Goal: Task Accomplishment & Management: Use online tool/utility

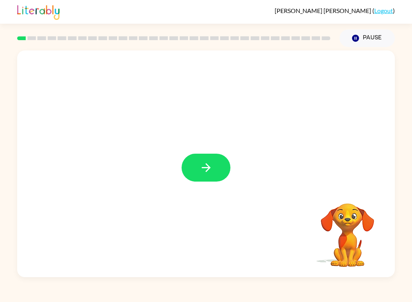
click at [204, 165] on icon "button" at bounding box center [206, 167] width 13 height 13
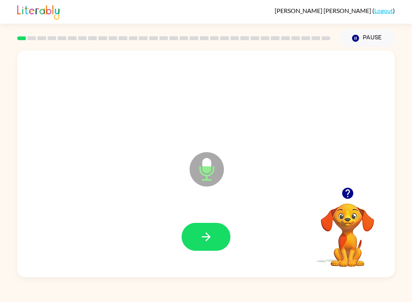
click at [214, 237] on button "button" at bounding box center [206, 237] width 49 height 28
click at [204, 232] on icon "button" at bounding box center [206, 236] width 13 height 13
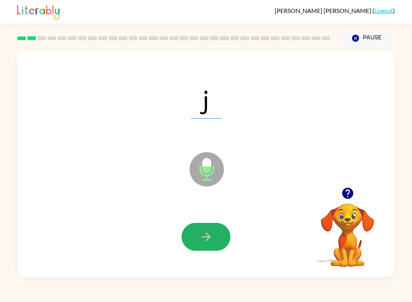
click at [207, 230] on button "button" at bounding box center [206, 237] width 49 height 28
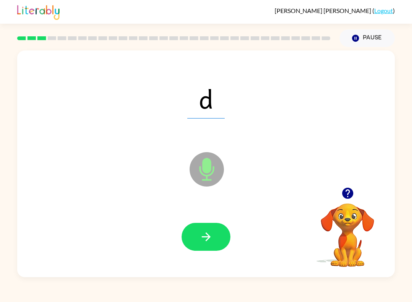
click at [199, 242] on button "button" at bounding box center [206, 237] width 49 height 28
click at [204, 234] on icon "button" at bounding box center [206, 236] width 13 height 13
click at [207, 231] on icon "button" at bounding box center [206, 236] width 13 height 13
click at [204, 247] on button "button" at bounding box center [206, 237] width 49 height 28
click at [188, 234] on button "button" at bounding box center [206, 237] width 49 height 28
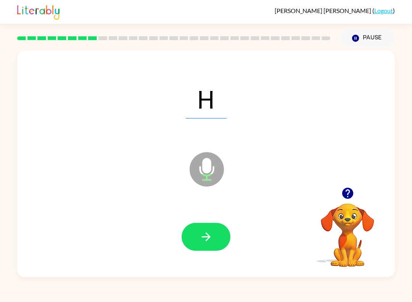
click at [212, 236] on icon "button" at bounding box center [206, 236] width 13 height 13
click at [202, 239] on icon "button" at bounding box center [206, 236] width 13 height 13
click at [201, 234] on icon "button" at bounding box center [206, 236] width 13 height 13
click at [197, 230] on button "button" at bounding box center [206, 237] width 49 height 28
click at [210, 242] on icon "button" at bounding box center [206, 236] width 13 height 13
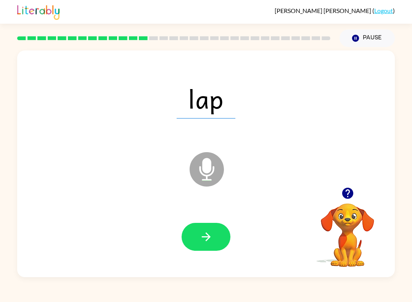
click at [220, 231] on button "button" at bounding box center [206, 237] width 49 height 28
click at [210, 232] on icon "button" at bounding box center [206, 236] width 13 height 13
click at [208, 236] on icon "button" at bounding box center [206, 236] width 13 height 13
click at [212, 241] on icon "button" at bounding box center [206, 236] width 13 height 13
click at [200, 234] on icon "button" at bounding box center [206, 236] width 13 height 13
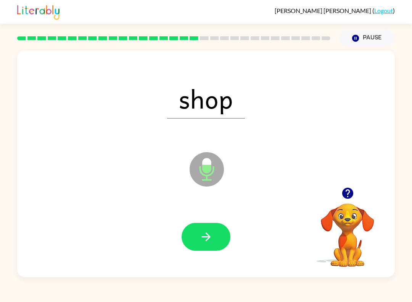
click at [204, 242] on icon "button" at bounding box center [206, 236] width 13 height 13
click at [195, 230] on button "button" at bounding box center [206, 237] width 49 height 28
click at [216, 242] on button "button" at bounding box center [206, 237] width 49 height 28
click at [212, 238] on icon "button" at bounding box center [206, 236] width 13 height 13
click at [207, 240] on icon "button" at bounding box center [206, 236] width 9 height 9
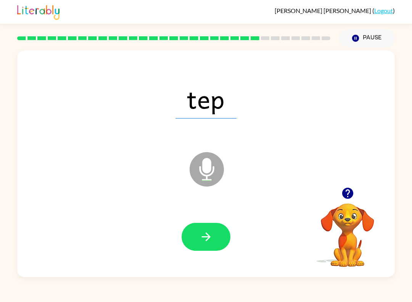
click at [203, 240] on icon "button" at bounding box center [206, 236] width 13 height 13
click at [208, 236] on icon "button" at bounding box center [206, 236] width 9 height 9
click at [202, 236] on icon "button" at bounding box center [206, 236] width 13 height 13
click at [208, 233] on icon "button" at bounding box center [206, 236] width 13 height 13
click at [203, 236] on icon "button" at bounding box center [206, 236] width 13 height 13
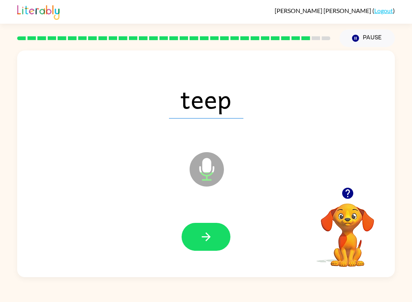
click at [204, 242] on icon "button" at bounding box center [206, 236] width 13 height 13
click at [213, 242] on button "button" at bounding box center [206, 237] width 49 height 28
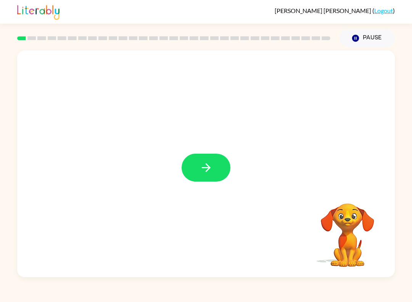
click at [229, 165] on button "button" at bounding box center [206, 168] width 49 height 28
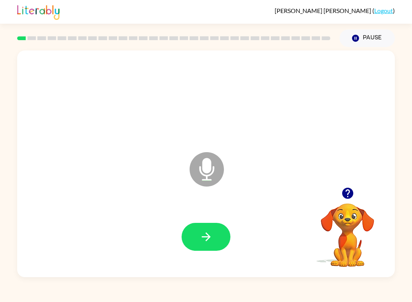
click at [202, 231] on icon "button" at bounding box center [206, 236] width 13 height 13
click at [204, 235] on icon "button" at bounding box center [206, 236] width 13 height 13
click at [204, 243] on icon "button" at bounding box center [206, 236] width 13 height 13
click at [200, 238] on icon "button" at bounding box center [206, 236] width 13 height 13
click at [349, 184] on button "button" at bounding box center [347, 192] width 19 height 19
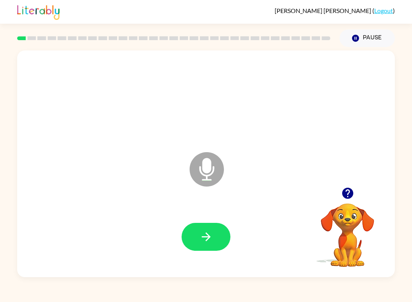
click at [204, 231] on icon "button" at bounding box center [206, 236] width 13 height 13
click at [194, 243] on button "button" at bounding box center [206, 237] width 49 height 28
click at [201, 238] on icon "button" at bounding box center [206, 236] width 13 height 13
click at [204, 238] on icon "button" at bounding box center [206, 236] width 13 height 13
click at [197, 241] on button "button" at bounding box center [206, 237] width 49 height 28
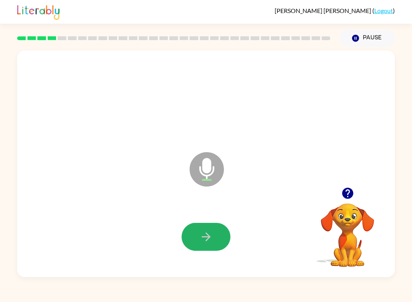
click at [218, 233] on button "button" at bounding box center [206, 237] width 49 height 28
click at [200, 241] on icon "button" at bounding box center [206, 236] width 13 height 13
click at [204, 238] on icon "button" at bounding box center [206, 236] width 13 height 13
click at [189, 234] on button "button" at bounding box center [206, 237] width 49 height 28
click at [341, 200] on button "button" at bounding box center [347, 192] width 19 height 19
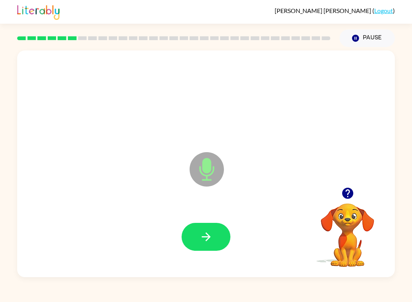
click at [203, 235] on icon "button" at bounding box center [206, 236] width 13 height 13
click at [208, 233] on icon "button" at bounding box center [206, 236] width 13 height 13
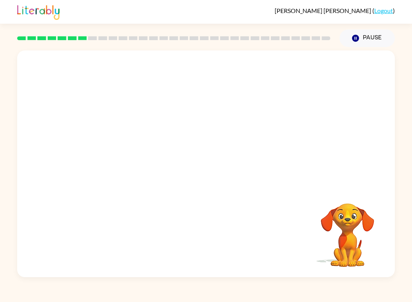
click at [359, 38] on icon "button" at bounding box center [355, 38] width 7 height 7
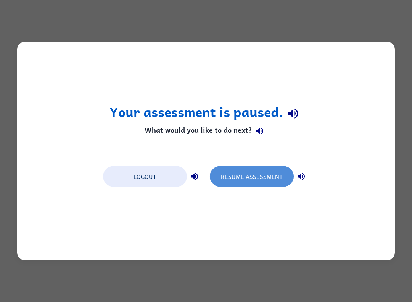
click at [216, 178] on button "Resume Assessment" at bounding box center [252, 176] width 84 height 21
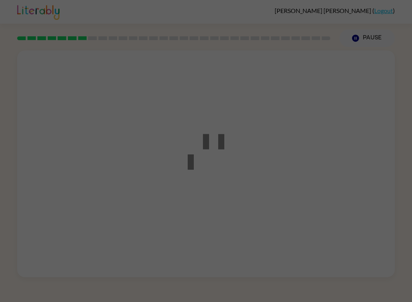
click at [234, 175] on div at bounding box center [206, 151] width 69 height 86
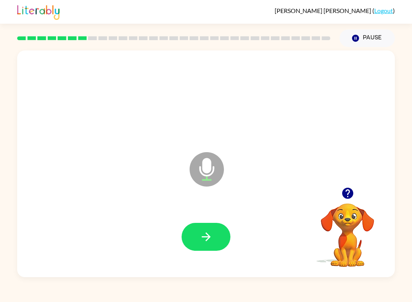
click at [187, 229] on button "button" at bounding box center [206, 237] width 49 height 28
click at [199, 229] on button "button" at bounding box center [206, 237] width 49 height 28
click at [202, 233] on icon "button" at bounding box center [206, 236] width 13 height 13
click at [203, 232] on icon "button" at bounding box center [206, 236] width 13 height 13
click at [191, 227] on button "button" at bounding box center [206, 237] width 49 height 28
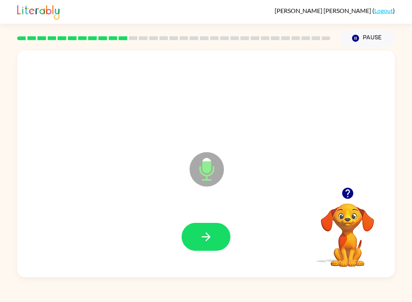
click at [195, 237] on button "button" at bounding box center [206, 237] width 49 height 28
click at [335, 203] on div at bounding box center [348, 192] width 76 height 19
click at [202, 227] on button "button" at bounding box center [206, 237] width 49 height 28
click at [213, 234] on button "button" at bounding box center [206, 237] width 49 height 28
click at [197, 242] on button "button" at bounding box center [206, 237] width 49 height 28
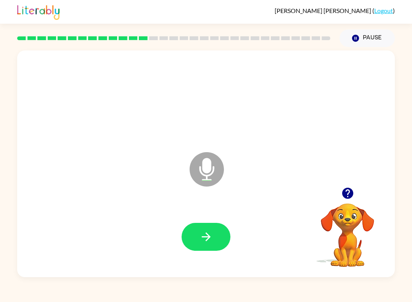
click at [214, 242] on button "button" at bounding box center [206, 237] width 49 height 28
click at [202, 236] on icon "button" at bounding box center [206, 236] width 13 height 13
click at [209, 234] on icon "button" at bounding box center [206, 236] width 13 height 13
click at [221, 236] on button "button" at bounding box center [206, 237] width 49 height 28
click at [191, 249] on button "button" at bounding box center [206, 237] width 49 height 28
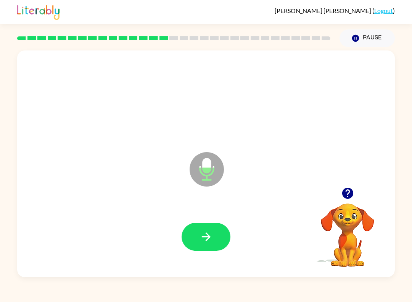
click at [191, 249] on div at bounding box center [206, 237] width 49 height 28
click at [226, 239] on button "button" at bounding box center [206, 237] width 49 height 28
click at [204, 230] on icon "button" at bounding box center [206, 236] width 13 height 13
click at [203, 224] on button "button" at bounding box center [206, 237] width 49 height 28
click at [204, 245] on button "button" at bounding box center [206, 237] width 49 height 28
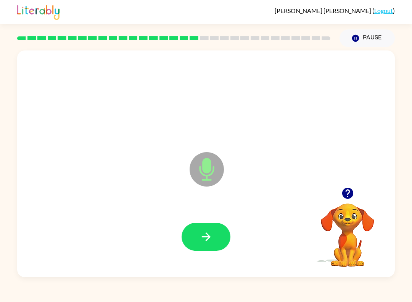
click at [197, 233] on button "button" at bounding box center [206, 237] width 49 height 28
click at [205, 235] on icon "button" at bounding box center [206, 236] width 13 height 13
click at [194, 243] on button "button" at bounding box center [206, 237] width 49 height 28
click at [207, 240] on icon "button" at bounding box center [206, 236] width 9 height 9
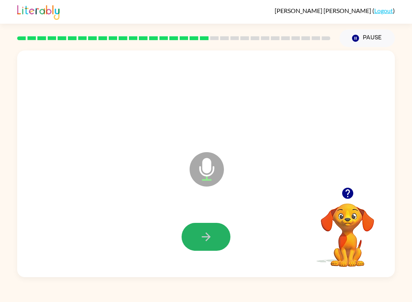
click at [202, 236] on icon "button" at bounding box center [206, 236] width 13 height 13
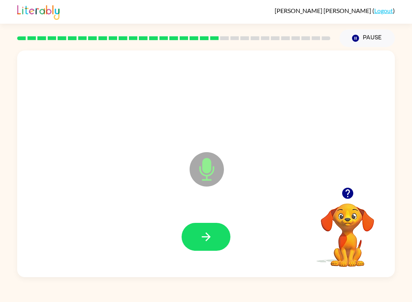
click at [202, 225] on button "button" at bounding box center [206, 237] width 49 height 28
click at [210, 239] on icon "button" at bounding box center [206, 236] width 13 height 13
click at [200, 225] on button "button" at bounding box center [206, 237] width 49 height 28
click at [210, 246] on button "button" at bounding box center [206, 237] width 49 height 28
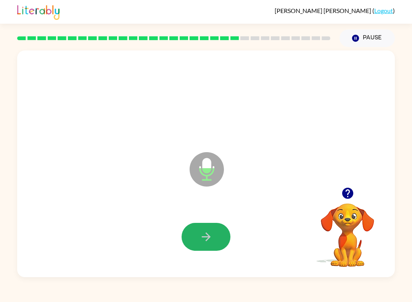
click at [196, 235] on button "button" at bounding box center [206, 237] width 49 height 28
click at [216, 250] on button "button" at bounding box center [206, 237] width 49 height 28
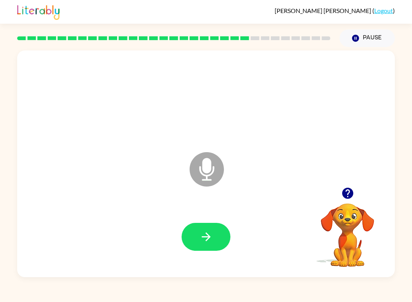
click at [213, 250] on button "button" at bounding box center [206, 237] width 49 height 28
click at [194, 227] on button "button" at bounding box center [206, 237] width 49 height 28
click at [201, 236] on icon "button" at bounding box center [206, 236] width 13 height 13
click at [202, 240] on icon "button" at bounding box center [206, 236] width 13 height 13
click at [210, 235] on icon "button" at bounding box center [206, 236] width 13 height 13
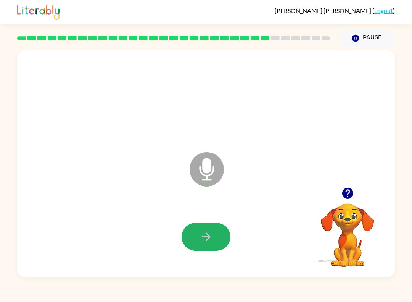
click at [210, 230] on icon "button" at bounding box center [206, 236] width 13 height 13
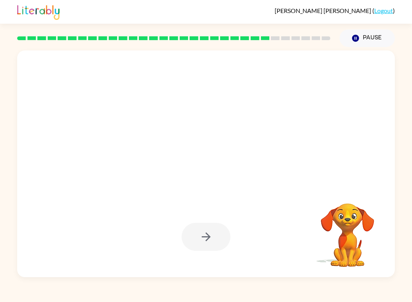
click at [172, 265] on div at bounding box center [206, 236] width 363 height 65
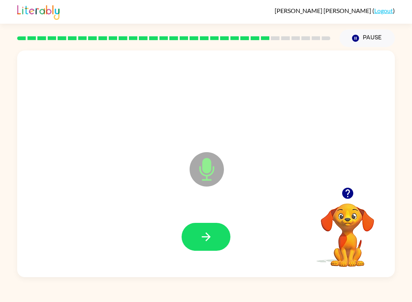
click at [210, 232] on icon "button" at bounding box center [206, 236] width 13 height 13
click at [203, 247] on button "button" at bounding box center [206, 237] width 49 height 28
click at [210, 236] on icon "button" at bounding box center [206, 236] width 9 height 9
click at [214, 225] on button "button" at bounding box center [206, 237] width 49 height 28
click at [202, 227] on button "button" at bounding box center [206, 237] width 49 height 28
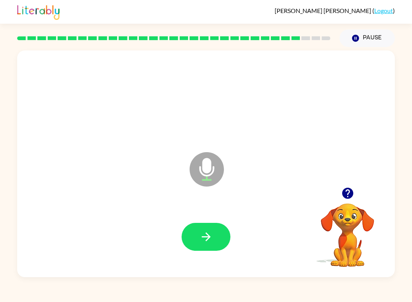
click at [201, 226] on button "button" at bounding box center [206, 237] width 49 height 28
click at [210, 229] on button "button" at bounding box center [206, 237] width 49 height 28
click at [200, 241] on icon "button" at bounding box center [206, 236] width 13 height 13
click at [200, 221] on div at bounding box center [206, 236] width 363 height 65
click at [204, 241] on icon "button" at bounding box center [206, 236] width 13 height 13
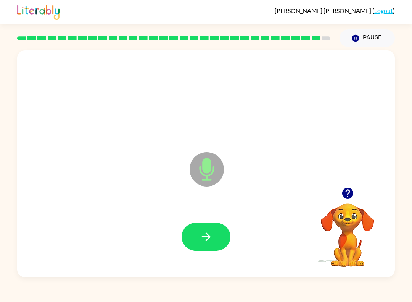
click at [210, 231] on icon "button" at bounding box center [206, 236] width 13 height 13
click at [203, 241] on icon "button" at bounding box center [206, 236] width 13 height 13
